Goal: Task Accomplishment & Management: Check status

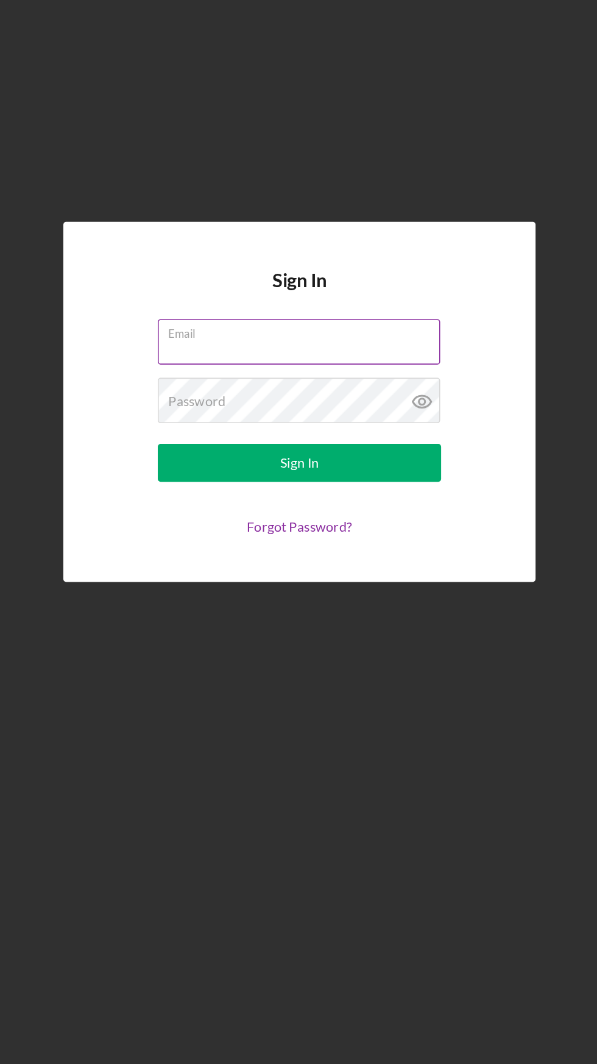
click at [243, 505] on input "Email" at bounding box center [298, 490] width 182 height 29
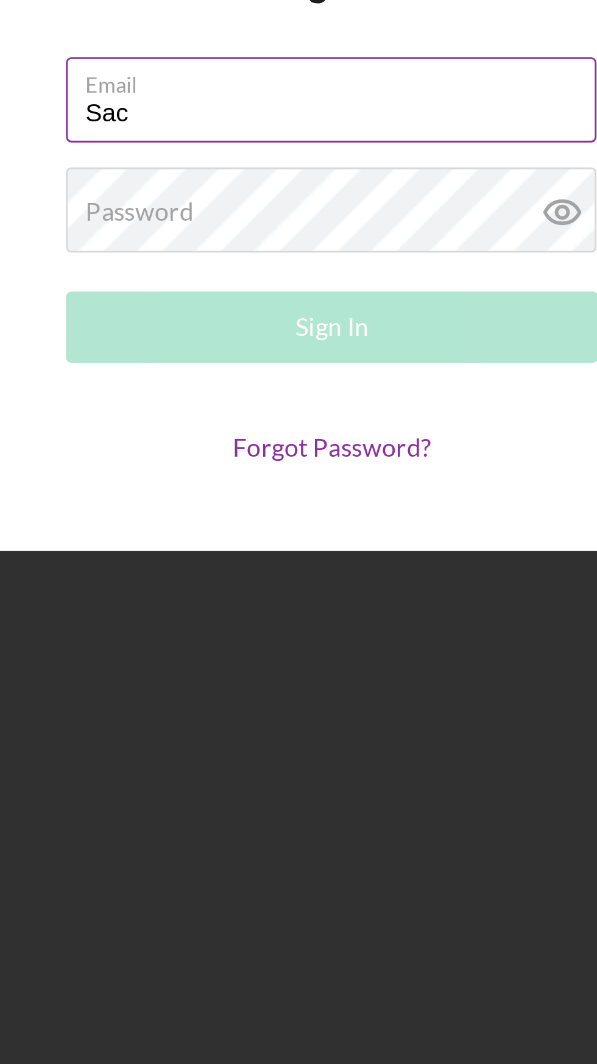
type input "[EMAIL_ADDRESS][DOMAIN_NAME]"
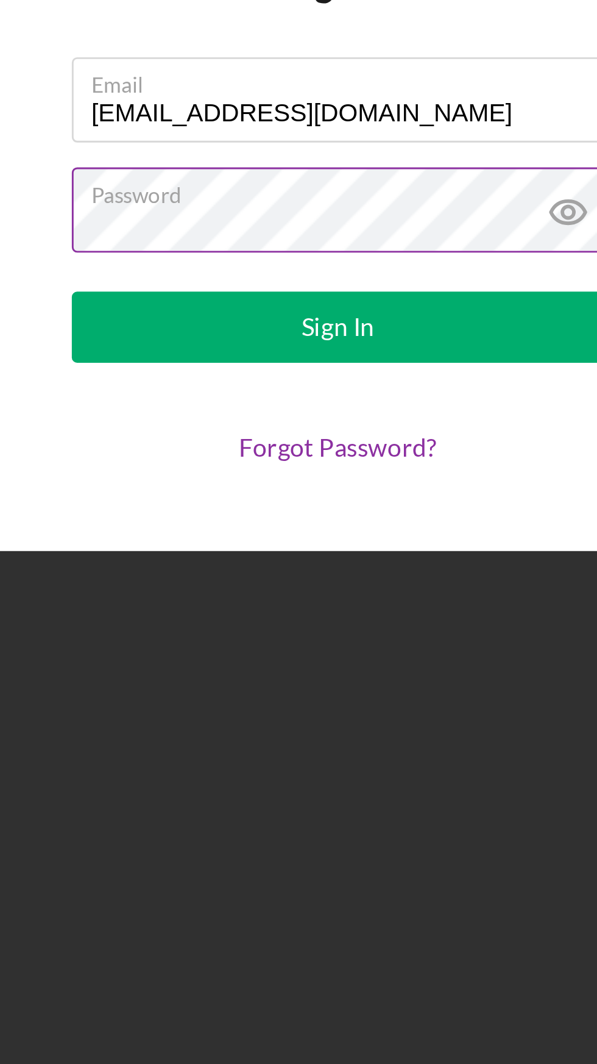
click at [376, 533] on icon at bounding box center [378, 529] width 12 height 8
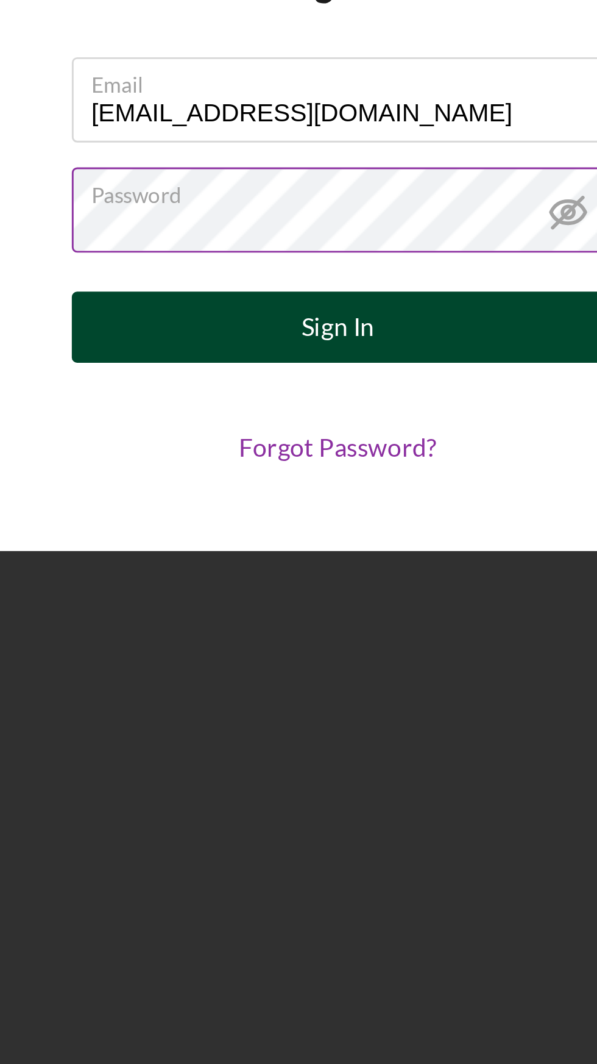
click at [346, 580] on button "Sign In" at bounding box center [298, 568] width 183 height 24
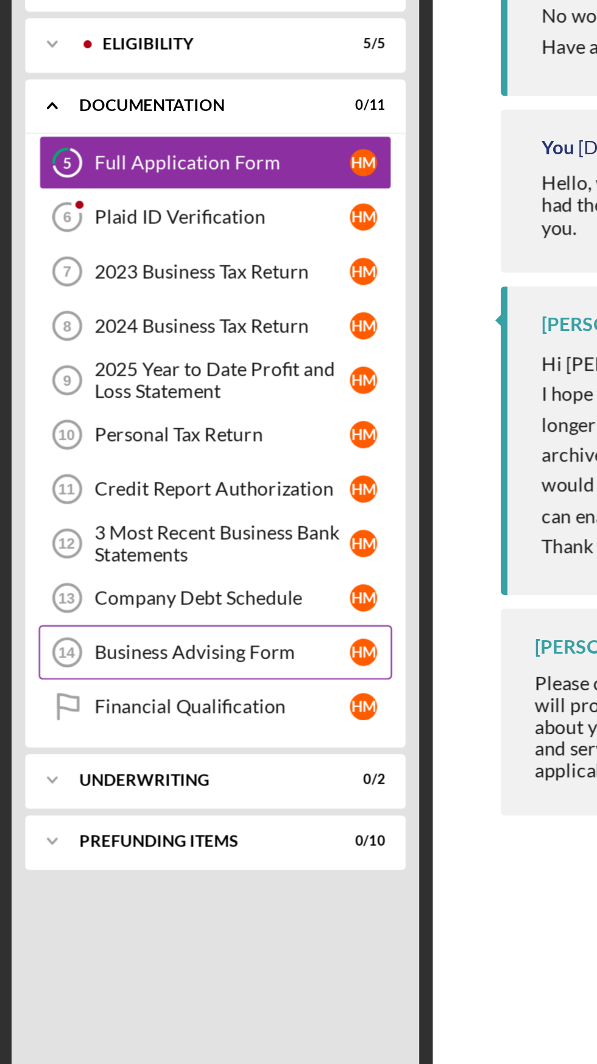
click at [243, 519] on div "Business Advising Form" at bounding box center [240, 520] width 115 height 10
